Goal: Task Accomplishment & Management: Manage account settings

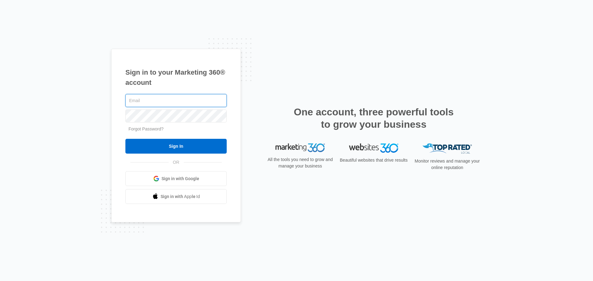
click at [154, 102] on input "text" at bounding box center [175, 100] width 101 height 13
type input "[PERSON_NAME][EMAIL_ADDRESS][DOMAIN_NAME]"
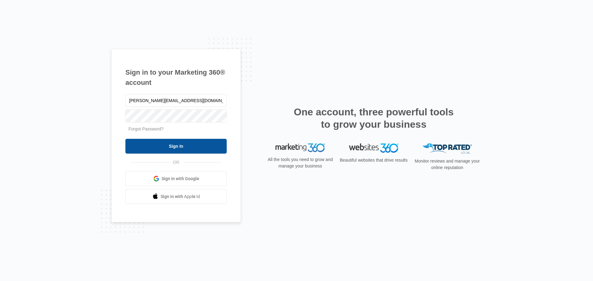
click at [216, 144] on input "Sign In" at bounding box center [175, 146] width 101 height 15
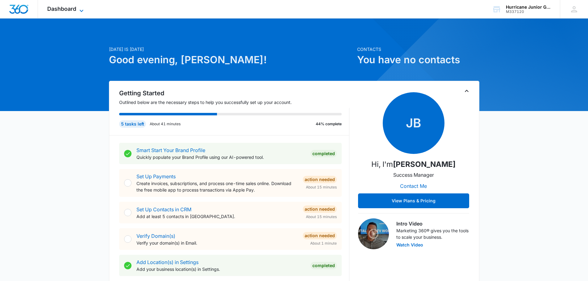
click at [70, 10] on span "Dashboard" at bounding box center [61, 9] width 29 height 6
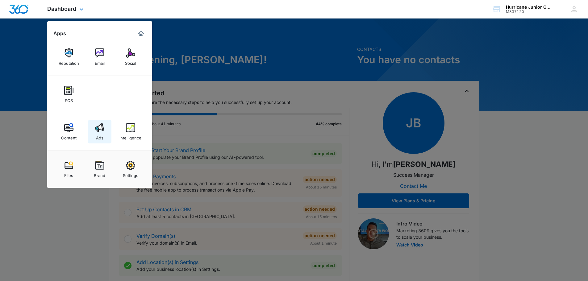
click at [99, 128] on img at bounding box center [99, 127] width 9 height 9
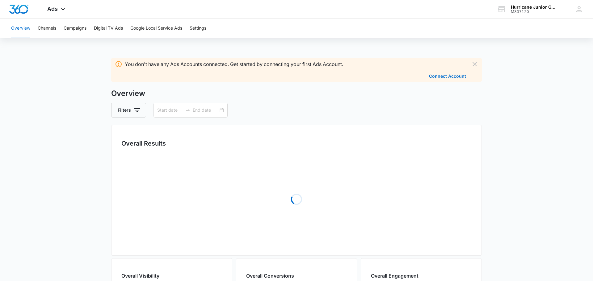
type input "09/07/2025"
type input "10/07/2025"
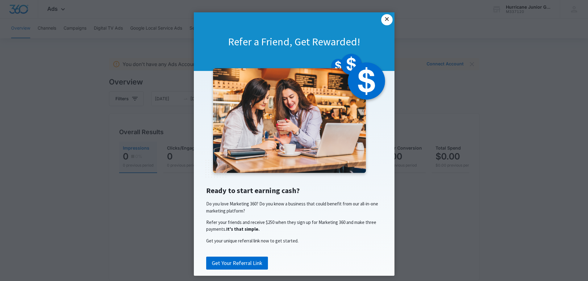
click at [386, 19] on link "×" at bounding box center [386, 19] width 11 height 11
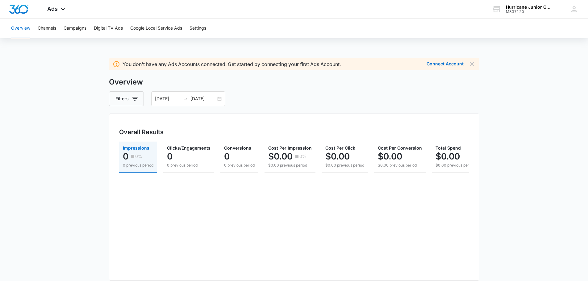
click at [34, 26] on div "Overview Channels Campaigns Digital TV Ads Google Local Service Ads Settings" at bounding box center [293, 29] width 573 height 20
click at [50, 26] on button "Channels" at bounding box center [47, 29] width 19 height 20
click at [77, 32] on button "Campaigns" at bounding box center [75, 29] width 23 height 20
click at [143, 27] on button "Google Local Service Ads" at bounding box center [156, 29] width 52 height 20
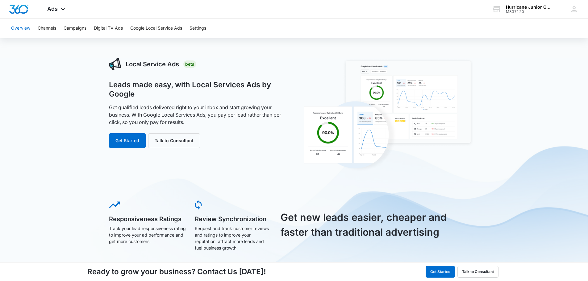
click at [18, 32] on button "Overview" at bounding box center [20, 29] width 19 height 20
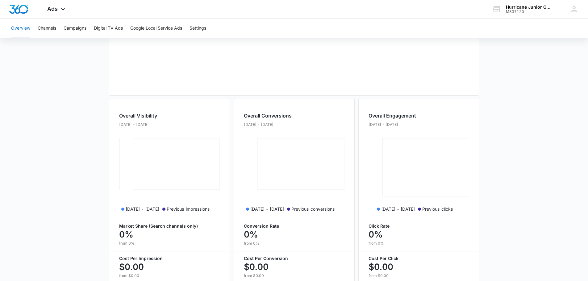
scroll to position [221, 0]
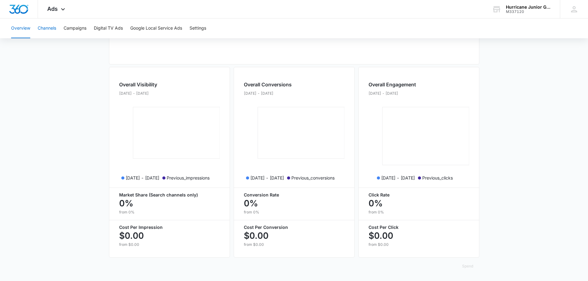
click at [47, 29] on button "Channels" at bounding box center [47, 29] width 19 height 20
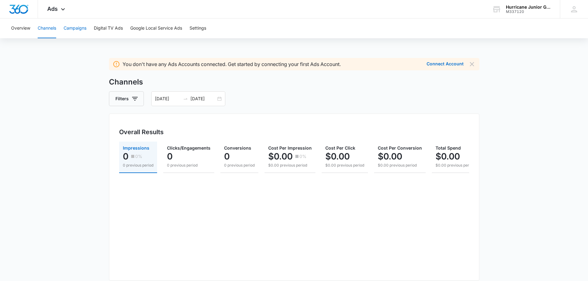
click at [79, 30] on button "Campaigns" at bounding box center [75, 29] width 23 height 20
click at [104, 28] on button "Digital TV Ads" at bounding box center [108, 29] width 29 height 20
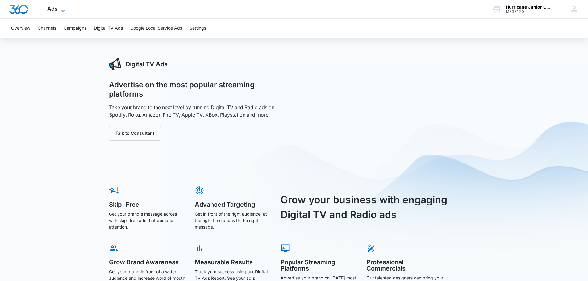
drag, startPoint x: 51, startPoint y: 9, endPoint x: 56, endPoint y: 10, distance: 4.9
click at [51, 9] on span "Ads" at bounding box center [52, 9] width 10 height 6
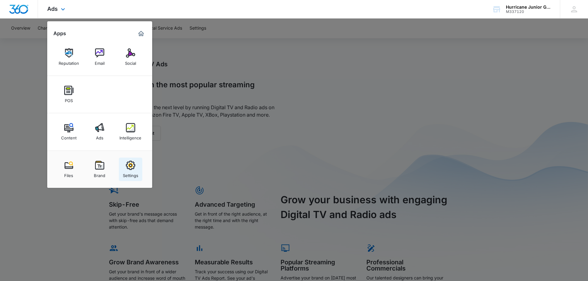
click at [127, 169] on img at bounding box center [130, 165] width 9 height 9
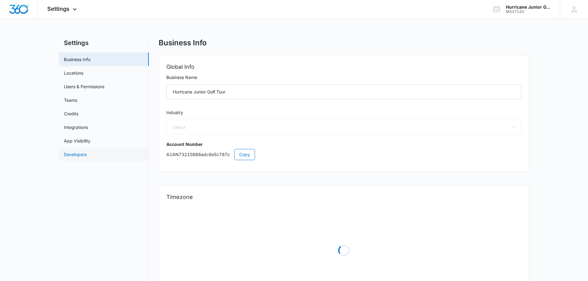
select select "24"
select select "US"
select select "America/New_York"
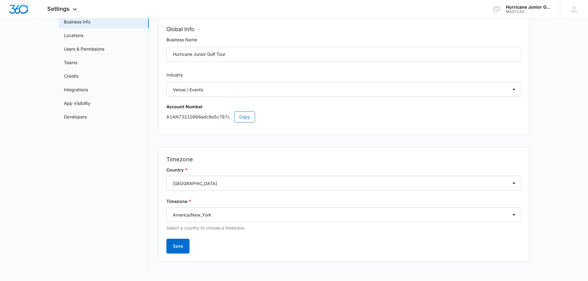
scroll to position [38, 0]
click at [76, 34] on link "Locations" at bounding box center [73, 34] width 19 height 6
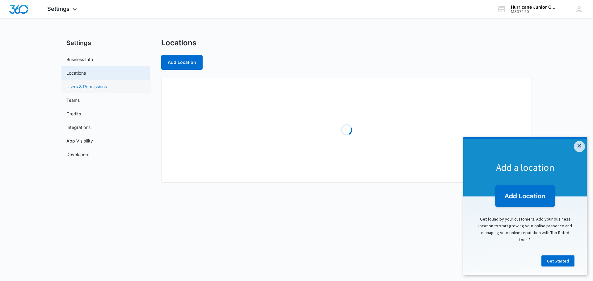
click at [81, 85] on link "Users & Permissions" at bounding box center [86, 86] width 40 height 6
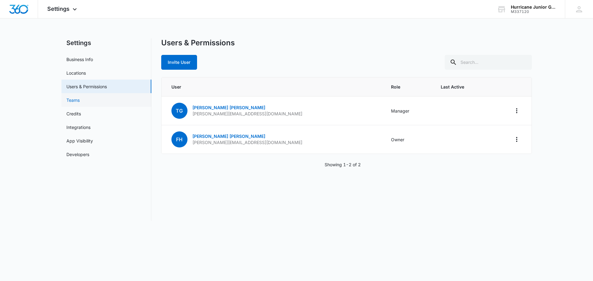
click at [80, 100] on link "Teams" at bounding box center [72, 100] width 13 height 6
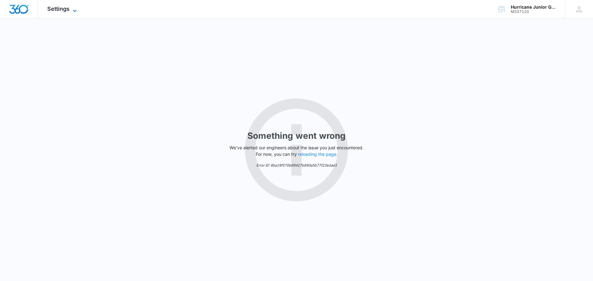
click at [57, 11] on span "Settings" at bounding box center [58, 9] width 22 height 6
